Goal: Transaction & Acquisition: Purchase product/service

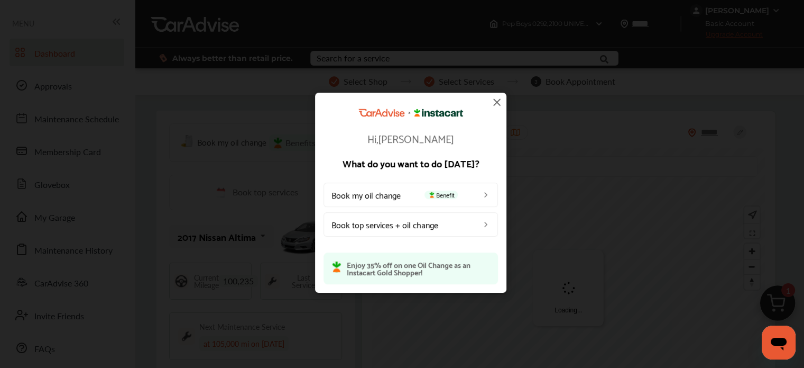
click at [497, 98] on img at bounding box center [497, 102] width 13 height 13
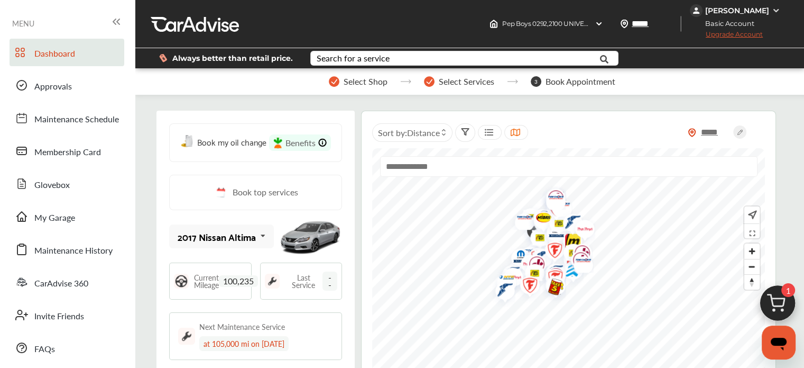
click at [778, 308] on img at bounding box center [778, 305] width 51 height 51
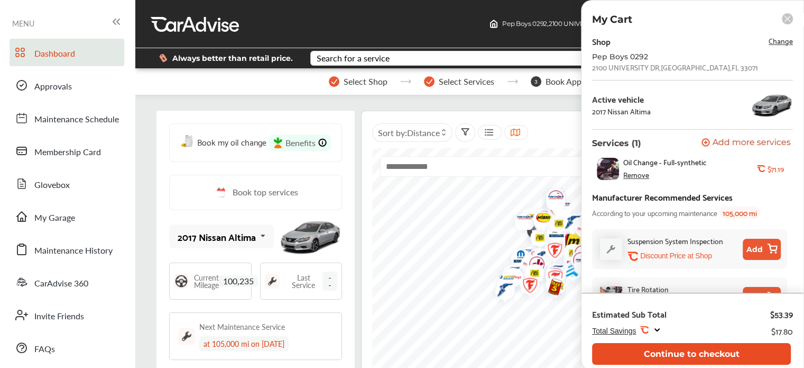
click at [712, 351] on button "Continue to checkout" at bounding box center [691, 354] width 199 height 22
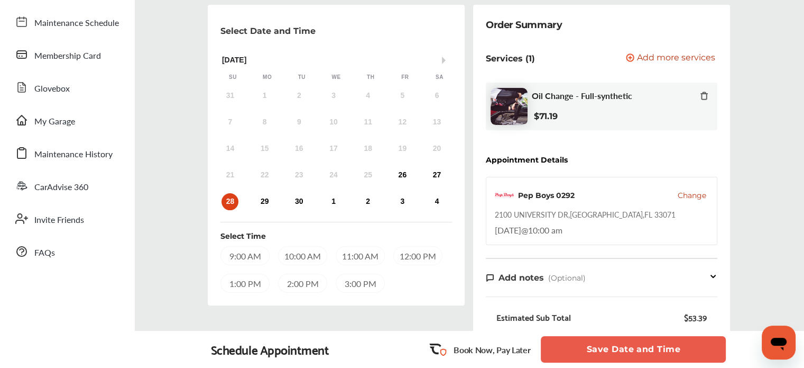
scroll to position [157, 0]
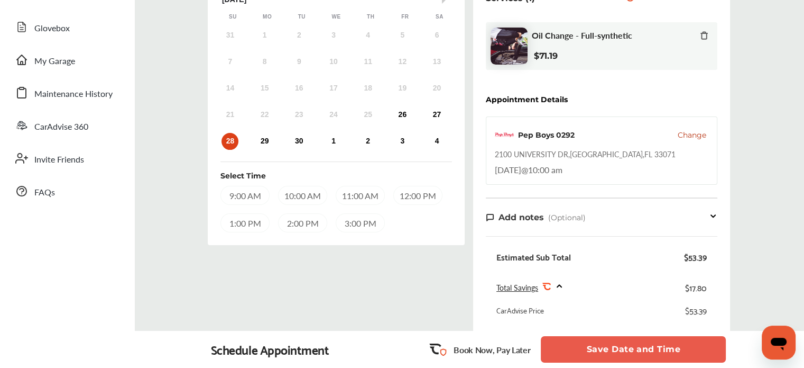
click at [322, 190] on div "10:00 AM" at bounding box center [302, 195] width 49 height 19
click at [245, 202] on div "9:00 AM" at bounding box center [245, 195] width 49 height 19
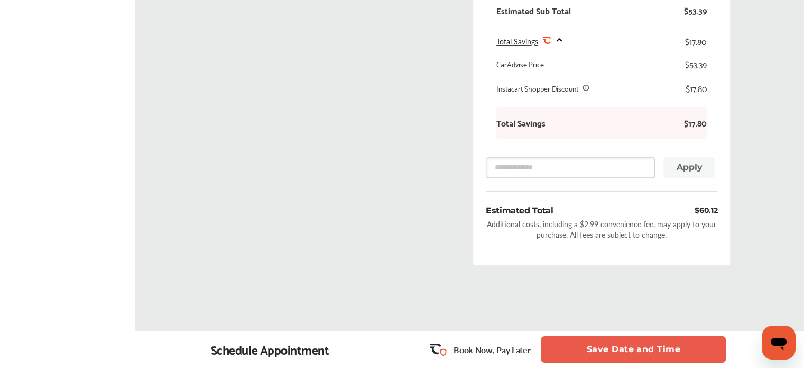
scroll to position [401, 0]
click at [597, 344] on button "Save Date and Time" at bounding box center [633, 349] width 185 height 26
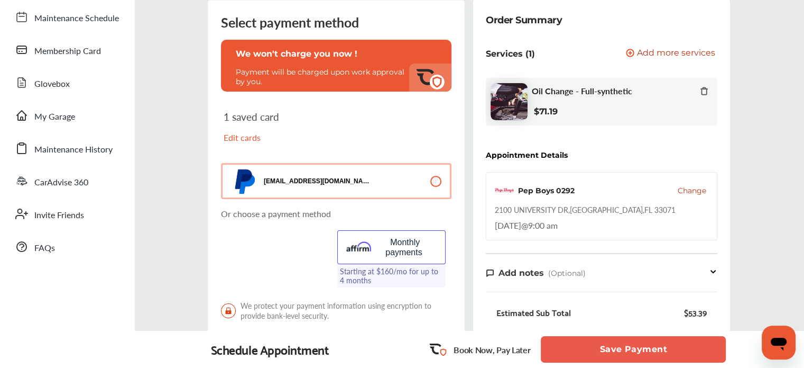
scroll to position [99, 0]
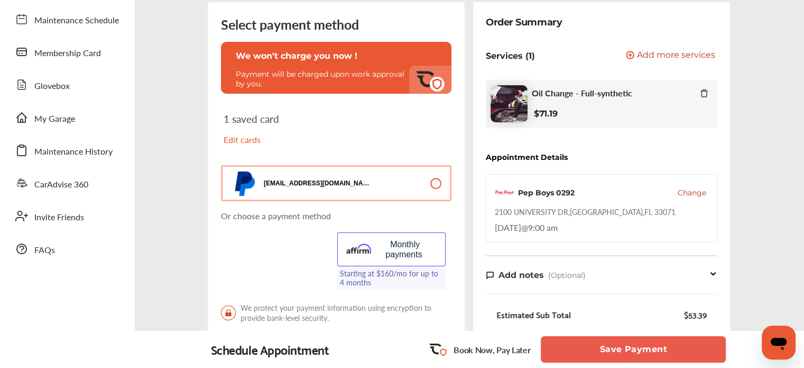
click at [256, 139] on p "Edit cards" at bounding box center [278, 139] width 108 height 12
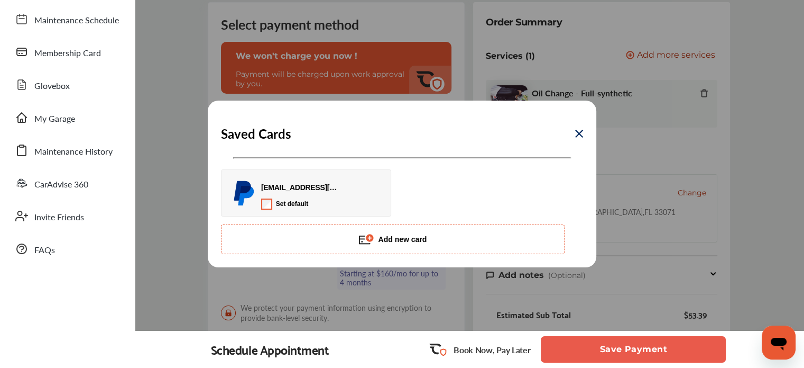
click at [578, 134] on img at bounding box center [579, 134] width 8 height 8
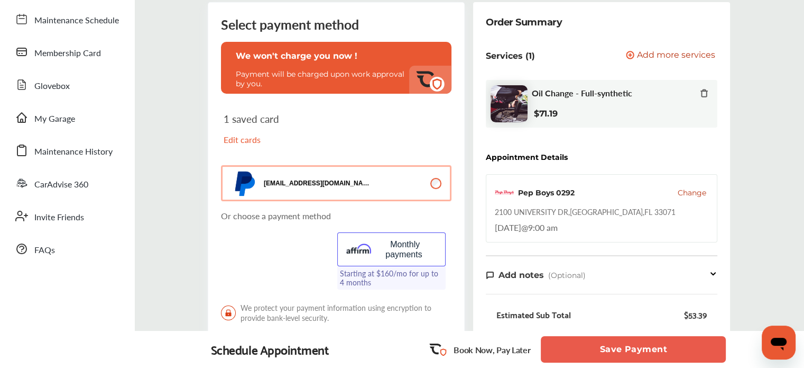
click at [562, 355] on button "Save Payment" at bounding box center [633, 349] width 185 height 26
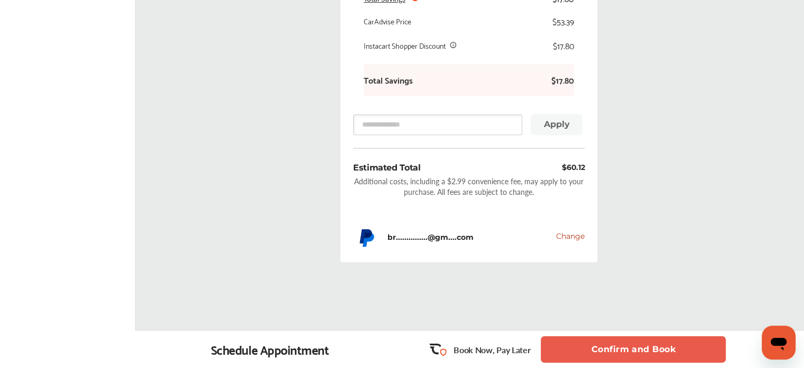
scroll to position [529, 0]
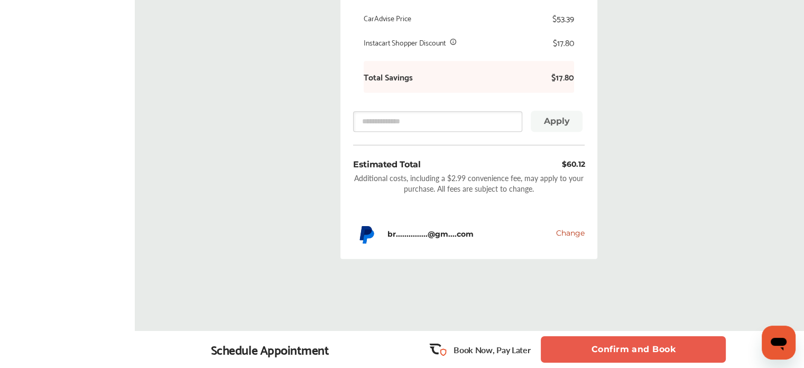
click at [579, 239] on div "br...............@gm....com Change" at bounding box center [469, 232] width 232 height 27
click at [578, 232] on span "Change" at bounding box center [570, 233] width 29 height 10
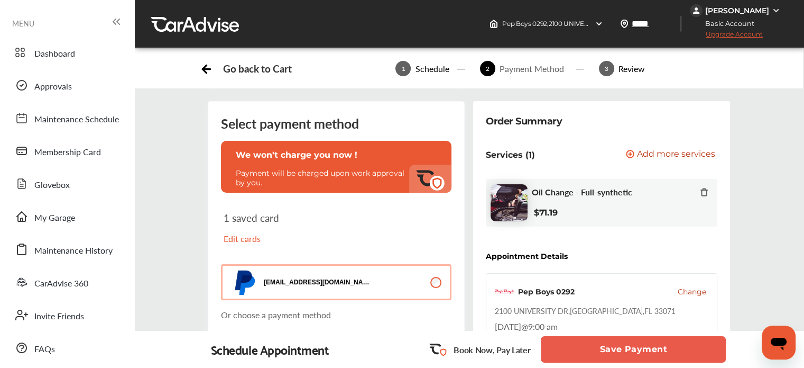
click at [241, 239] on p "Edit cards" at bounding box center [278, 238] width 108 height 12
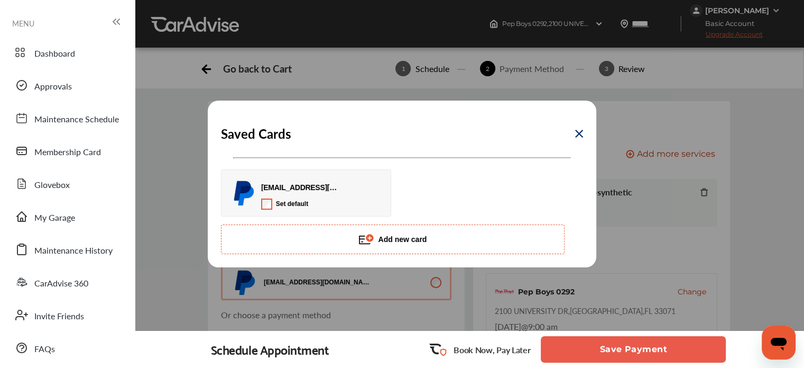
click at [360, 230] on button "Add new card" at bounding box center [393, 239] width 344 height 30
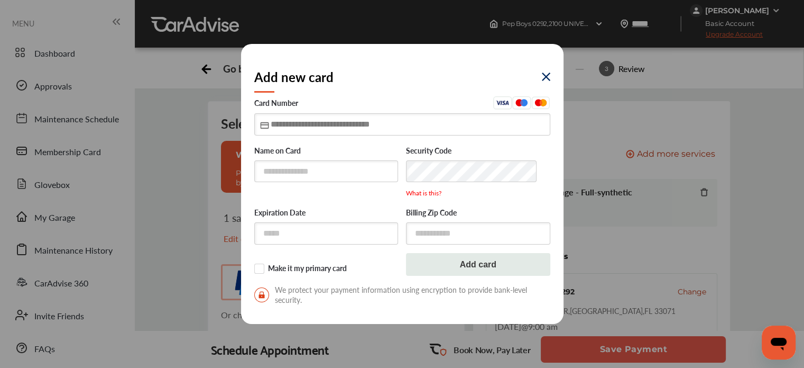
click at [353, 129] on input "text" at bounding box center [402, 124] width 296 height 22
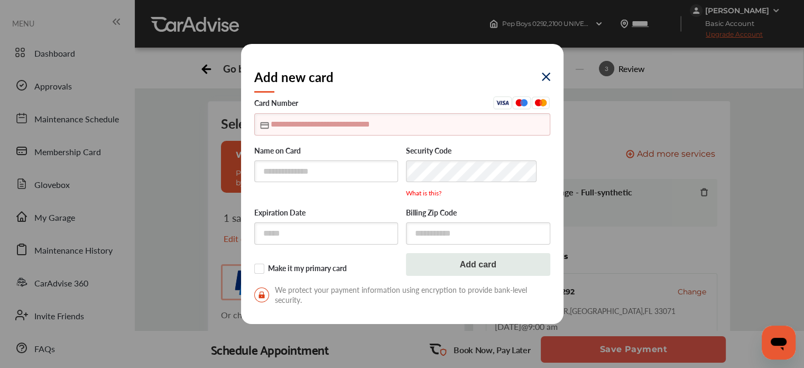
type input "**********"
type input "*****"
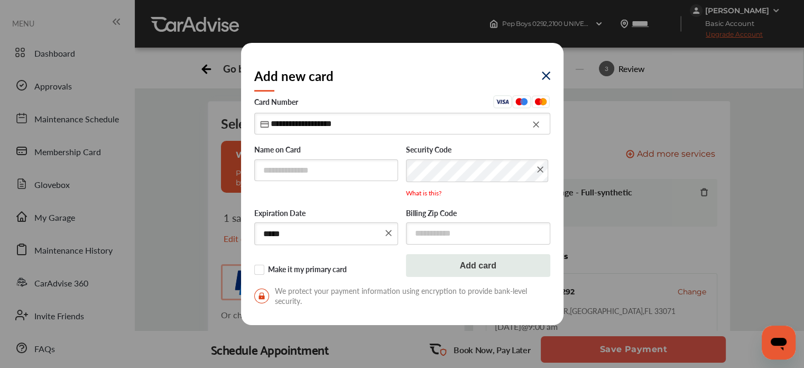
type input "**********"
click at [544, 78] on img at bounding box center [546, 75] width 8 height 8
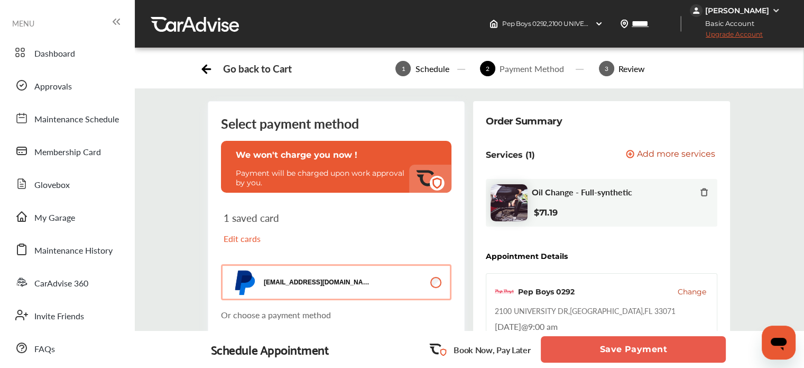
click at [253, 239] on p "Edit cards" at bounding box center [278, 238] width 108 height 12
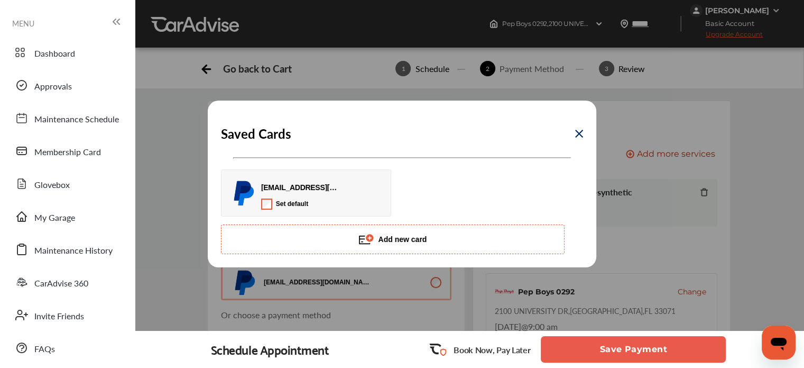
drag, startPoint x: 395, startPoint y: 240, endPoint x: 326, endPoint y: 224, distance: 70.0
click at [326, 224] on div "[EMAIL_ADDRESS][DOMAIN_NAME] Set default Add new card" at bounding box center [402, 211] width 362 height 85
click at [338, 234] on button "Add new card" at bounding box center [393, 239] width 344 height 30
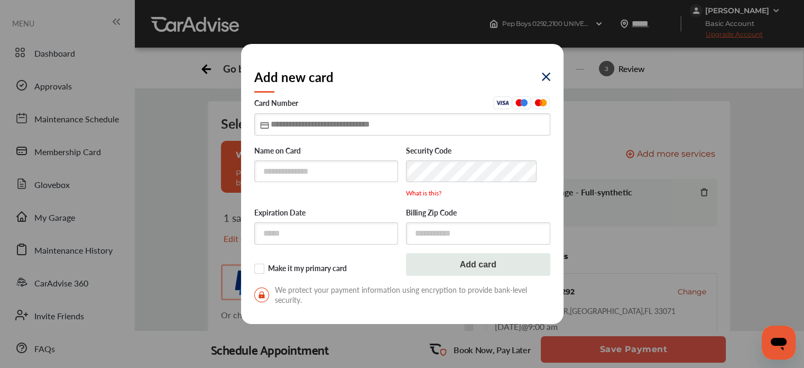
click at [326, 132] on input "text" at bounding box center [402, 124] width 296 height 22
click at [548, 80] on div "Add new card Card Number Name on Card Security Code What is this? Expiration Da…" at bounding box center [402, 184] width 323 height 280
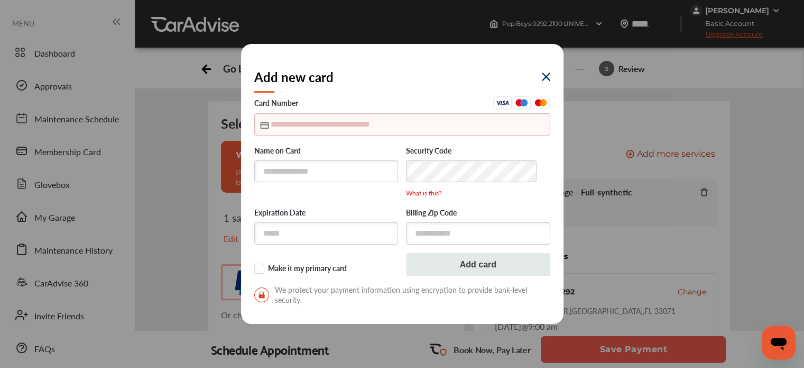
click at [546, 76] on img at bounding box center [546, 76] width 8 height 8
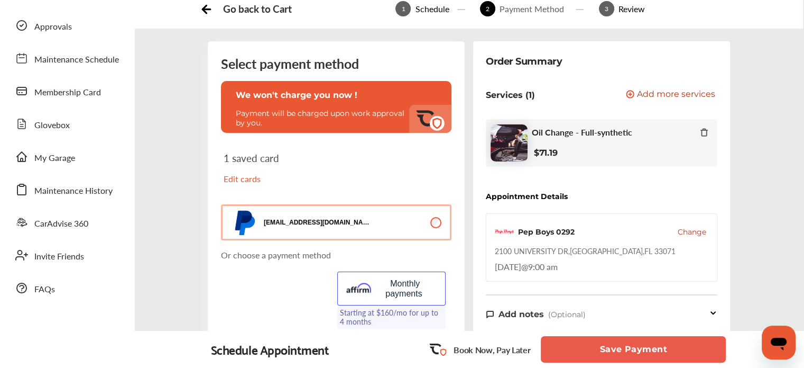
scroll to position [59, 0]
click at [255, 94] on p "We won't charge you now !" at bounding box center [336, 95] width 201 height 10
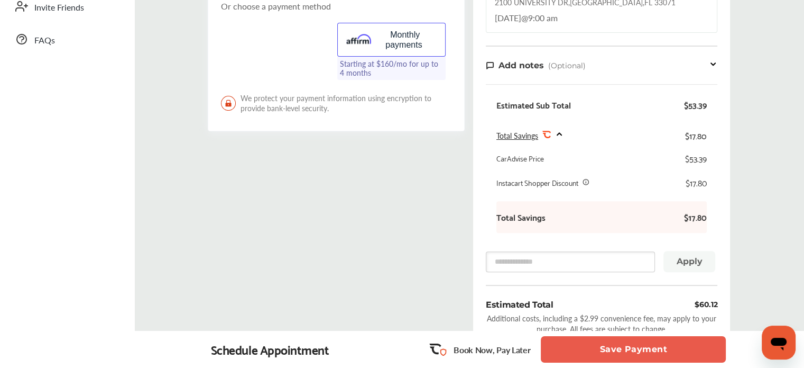
scroll to position [415, 0]
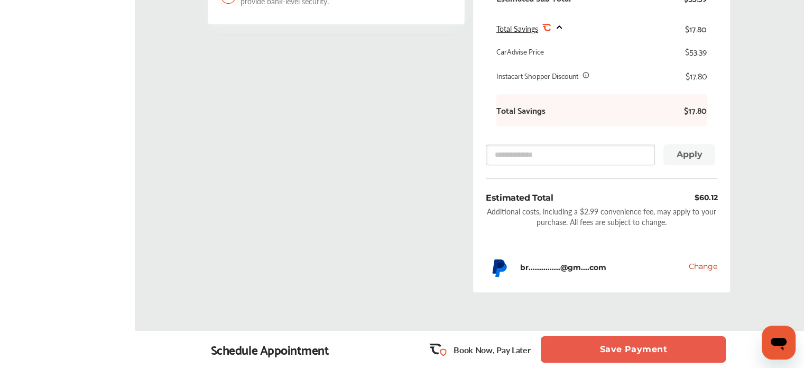
click at [622, 342] on button "Save Payment" at bounding box center [633, 349] width 185 height 26
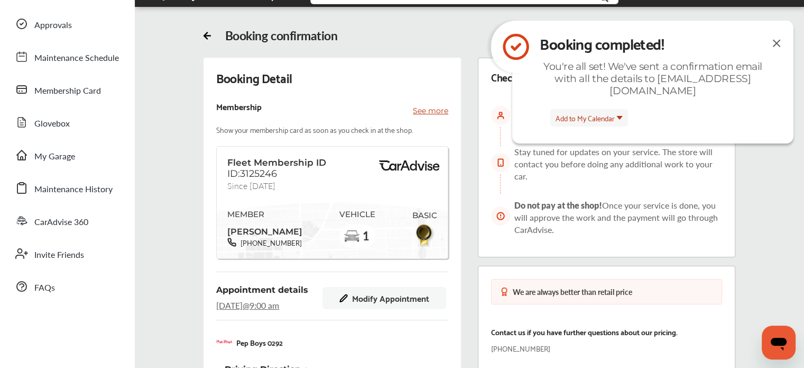
scroll to position [62, 0]
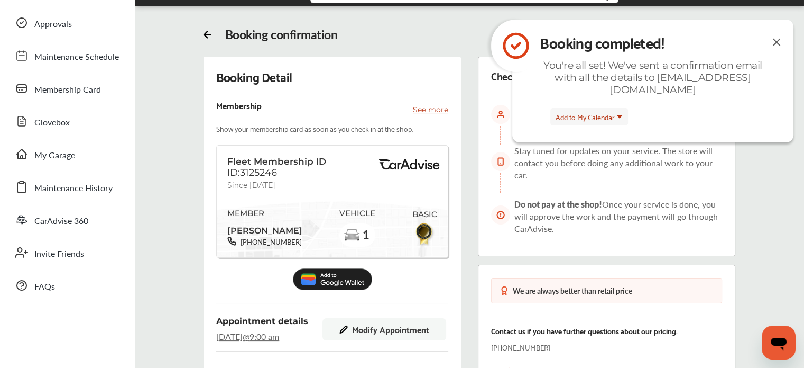
click at [782, 40] on img at bounding box center [777, 41] width 13 height 13
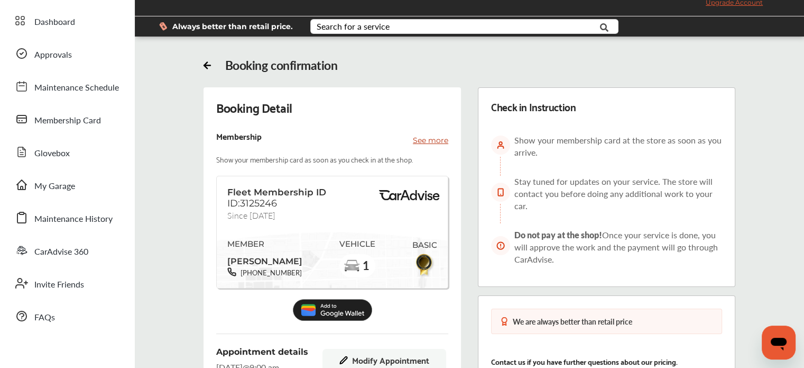
scroll to position [25, 0]
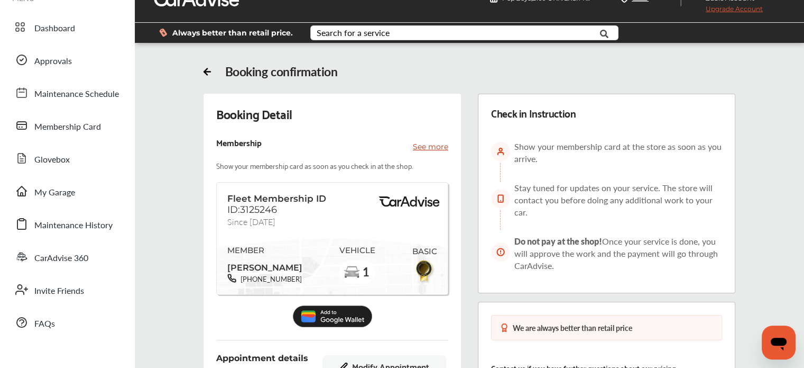
click at [419, 141] on p "See more" at bounding box center [430, 146] width 35 height 11
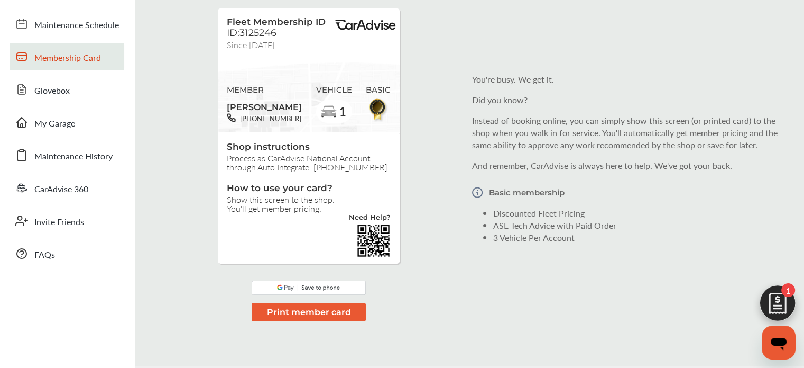
scroll to position [93, 0]
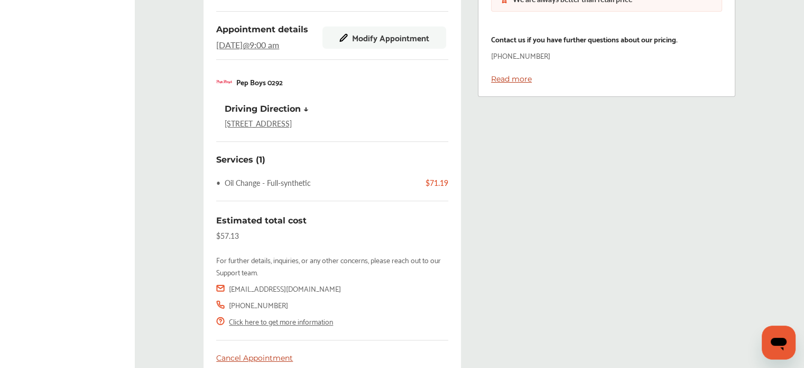
scroll to position [408, 0]
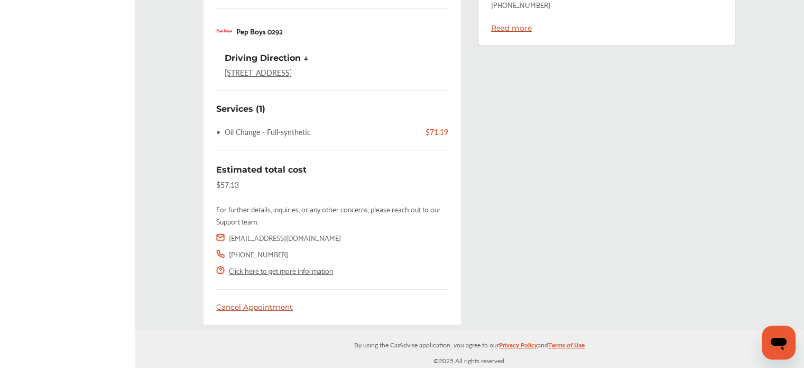
click at [796, 283] on div "Booking Detail Membership See more Show your membership card as soon as you che…" at bounding box center [469, 23] width 687 height 618
